Goal: Information Seeking & Learning: Learn about a topic

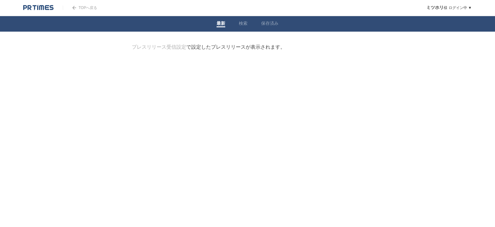
click at [80, 7] on link "TOPへ戻る" at bounding box center [80, 8] width 34 height 4
click at [264, 25] on link "保存済み" at bounding box center [269, 24] width 17 height 7
click at [245, 25] on link "検索" at bounding box center [243, 24] width 9 height 7
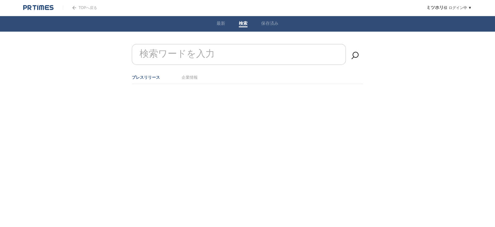
click at [73, 11] on div "TOPへ戻る" at bounding box center [80, 7] width 34 height 15
click at [73, 9] on img at bounding box center [74, 8] width 4 height 4
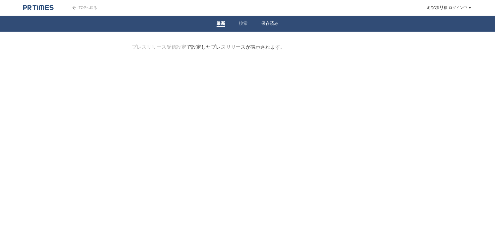
click at [275, 27] on span at bounding box center [269, 26] width 17 height 1
click at [274, 24] on link "保存済み" at bounding box center [269, 24] width 17 height 7
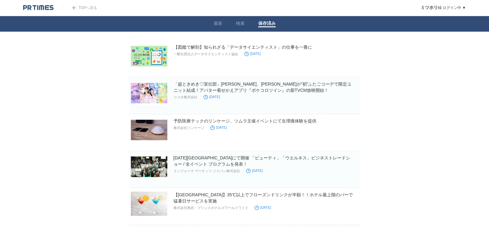
click at [80, 5] on div "TOPへ戻る" at bounding box center [80, 7] width 34 height 15
click at [87, 6] on link "TOPへ戻る" at bounding box center [80, 8] width 34 height 4
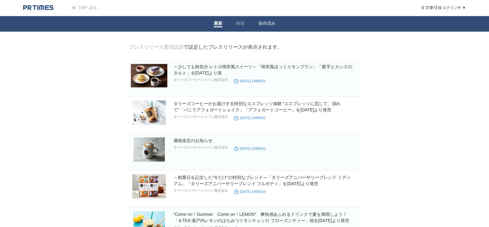
click at [264, 21] on link "保存済み" at bounding box center [267, 24] width 17 height 7
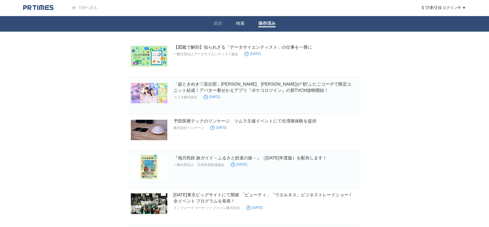
click at [245, 21] on link "検索" at bounding box center [240, 24] width 9 height 7
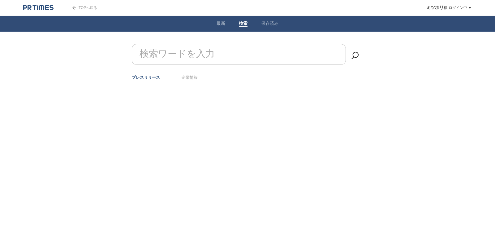
click at [228, 22] on li "最新" at bounding box center [221, 23] width 22 height 15
click at [220, 25] on link "最新" at bounding box center [221, 24] width 9 height 7
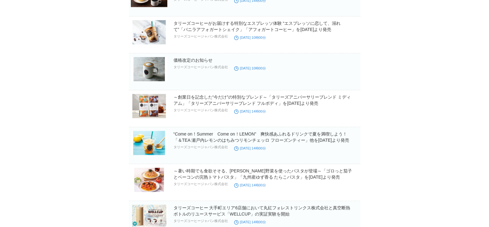
scroll to position [38, 0]
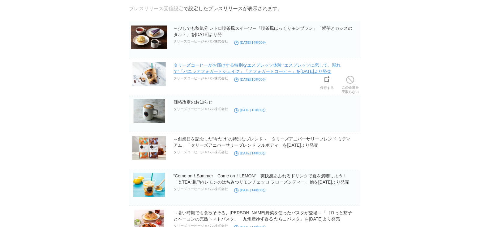
click at [249, 67] on link "タリーズコーヒーがお届けする特別なエスプレッソ体験 “エスプレッソに恋して、溺れて”「バニラアフォガートシェイク」「アフォガートコーヒー」を[DATE]より発売" at bounding box center [257, 68] width 167 height 11
